Goal: Task Accomplishment & Management: Use online tool/utility

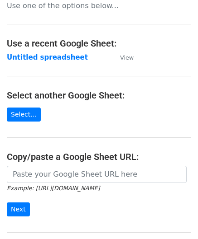
scroll to position [90, 0]
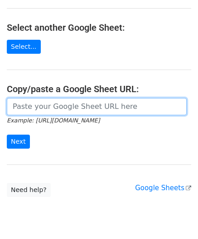
click at [36, 104] on input "url" at bounding box center [97, 106] width 180 height 17
paste input "https://docs.google.com/spreadsheets/d/1jIi8JbCorhQGE0QeRaxjpCthN7Dwcr_OoFuC896…"
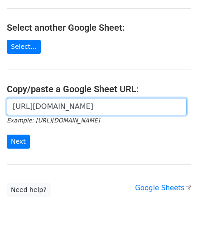
scroll to position [0, 191]
type input "https://docs.google.com/spreadsheets/d/1jIi8JbCorhQGE0QeRaxjpCthN7Dwcr_OoFuC896…"
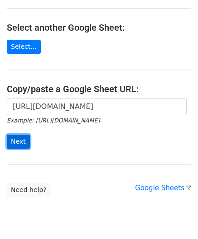
scroll to position [0, 0]
click at [22, 142] on input "Next" at bounding box center [18, 142] width 23 height 14
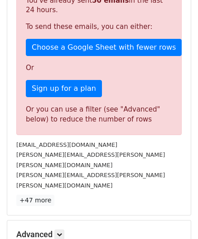
scroll to position [276, 0]
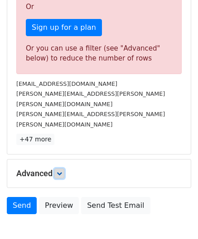
click at [62, 171] on icon at bounding box center [59, 173] width 5 height 5
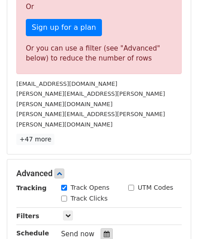
click at [104, 231] on icon at bounding box center [107, 234] width 6 height 6
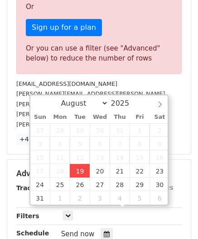
type input "[DATE] 12:00"
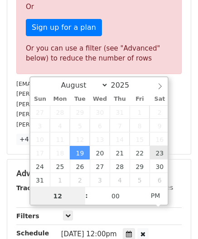
paste input "3"
type input "3"
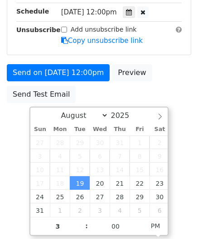
type input "[DATE] 15:00"
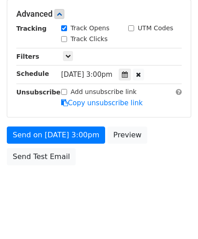
scroll to position [415, 0]
